Goal: Task Accomplishment & Management: Use online tool/utility

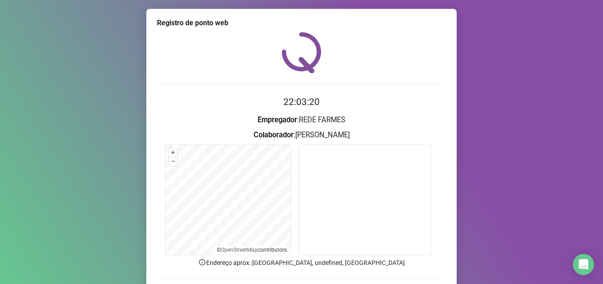
scroll to position [62, 0]
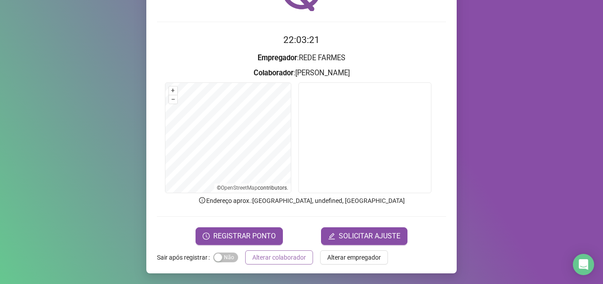
click at [286, 257] on span "Alterar colaborador" at bounding box center [279, 258] width 54 height 10
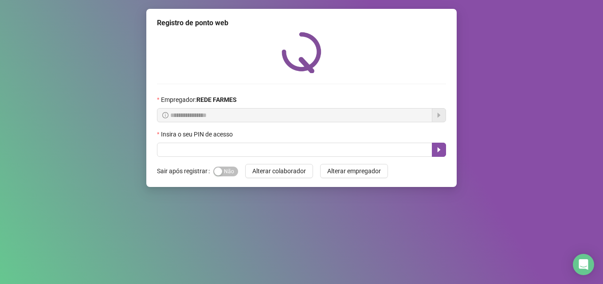
scroll to position [0, 0]
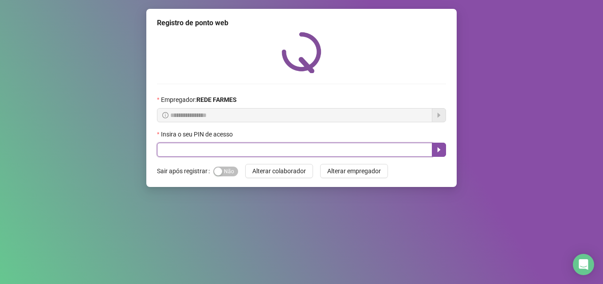
click at [200, 152] on input "text" at bounding box center [294, 150] width 275 height 14
type input "*****"
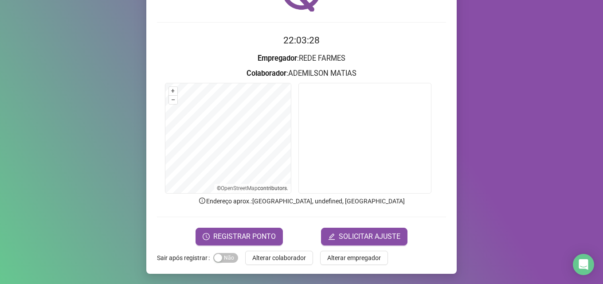
scroll to position [62, 0]
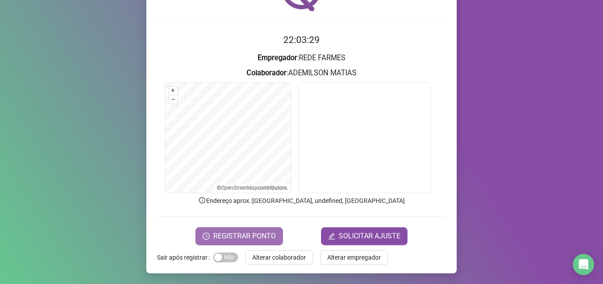
click at [243, 233] on span "REGISTRAR PONTO" at bounding box center [244, 236] width 63 height 11
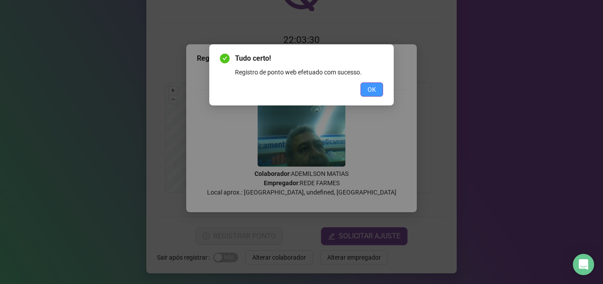
click at [368, 90] on span "OK" at bounding box center [372, 90] width 8 height 10
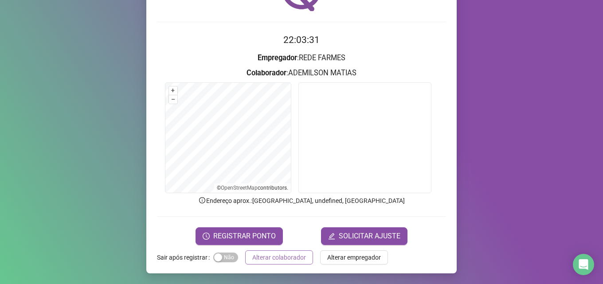
click at [265, 260] on span "Alterar colaborador" at bounding box center [279, 258] width 54 height 10
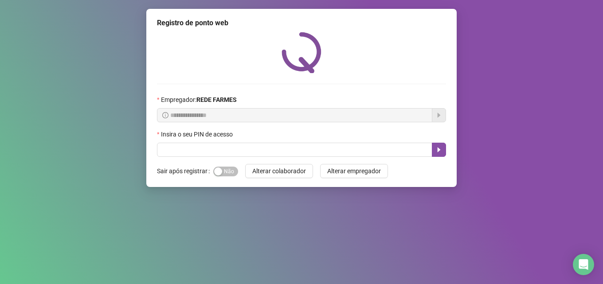
scroll to position [0, 0]
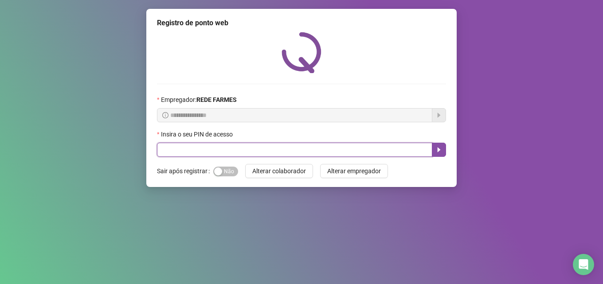
click at [286, 153] on input "text" at bounding box center [294, 150] width 275 height 14
type input "*****"
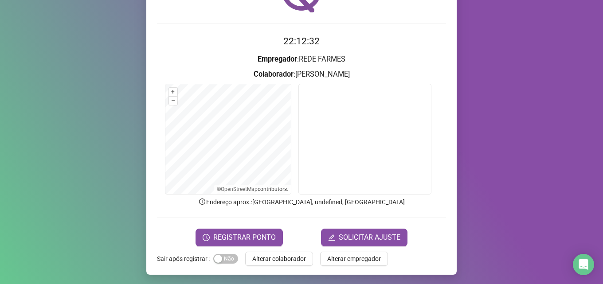
scroll to position [62, 0]
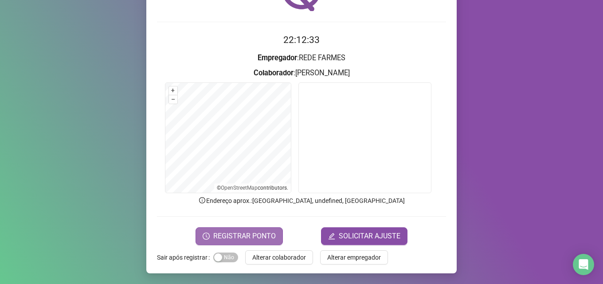
click at [239, 232] on span "REGISTRAR PONTO" at bounding box center [244, 236] width 63 height 11
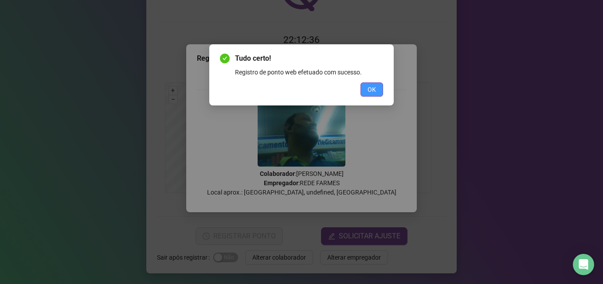
click at [373, 84] on button "OK" at bounding box center [372, 89] width 23 height 14
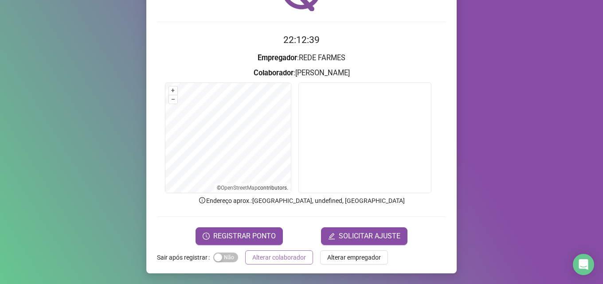
click at [264, 255] on span "Alterar colaborador" at bounding box center [279, 258] width 54 height 10
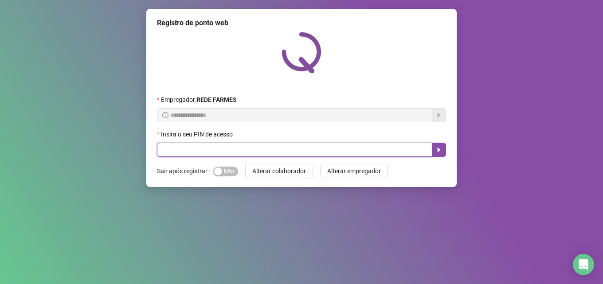
click at [251, 148] on input "text" at bounding box center [294, 150] width 275 height 14
type input "*****"
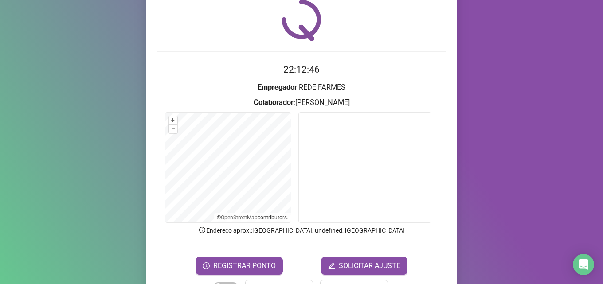
scroll to position [62, 0]
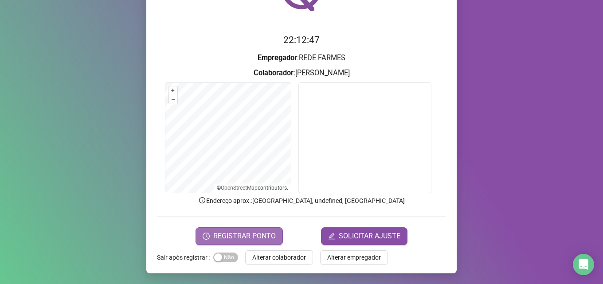
click at [250, 229] on button "REGISTRAR PONTO" at bounding box center [239, 236] width 87 height 18
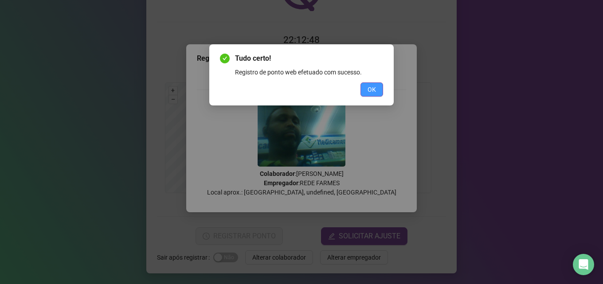
click at [374, 92] on span "OK" at bounding box center [372, 90] width 8 height 10
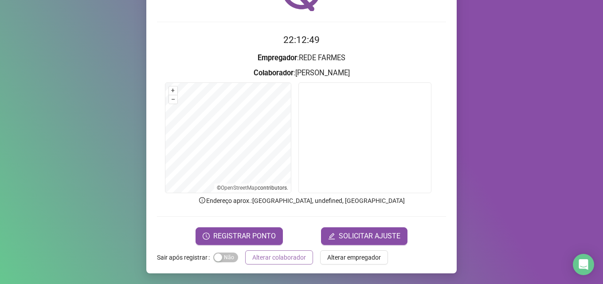
click at [286, 259] on span "Alterar colaborador" at bounding box center [279, 258] width 54 height 10
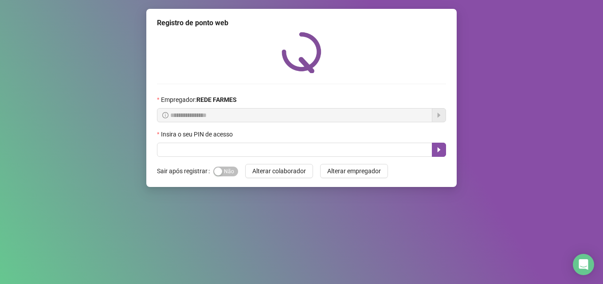
scroll to position [0, 0]
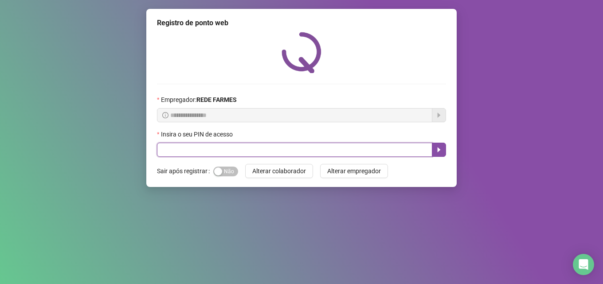
click at [255, 145] on input "text" at bounding box center [294, 150] width 275 height 14
type input "*****"
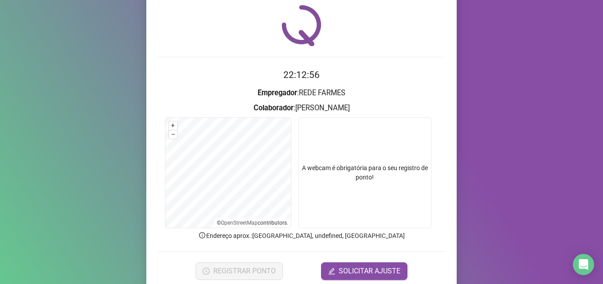
scroll to position [62, 0]
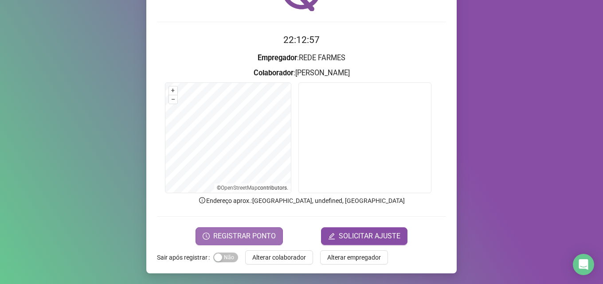
click at [227, 236] on span "REGISTRAR PONTO" at bounding box center [244, 236] width 63 height 11
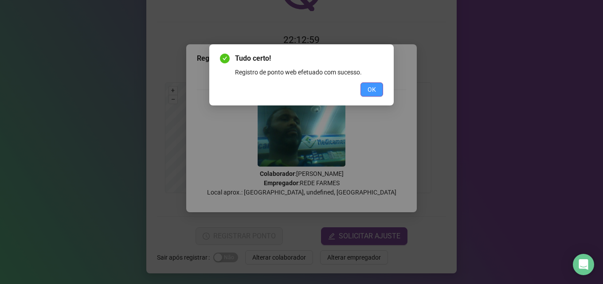
click at [369, 90] on span "OK" at bounding box center [372, 90] width 8 height 10
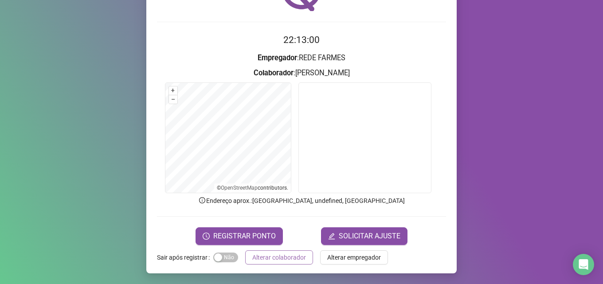
click at [291, 255] on span "Alterar colaborador" at bounding box center [279, 258] width 54 height 10
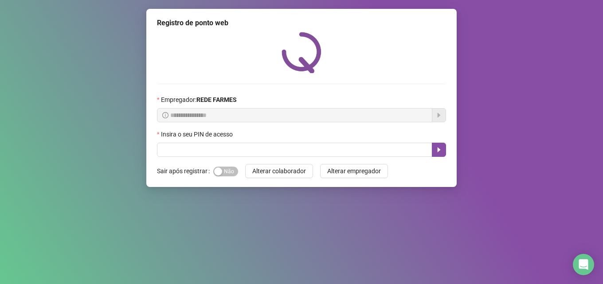
scroll to position [0, 0]
